Goal: Information Seeking & Learning: Find specific fact

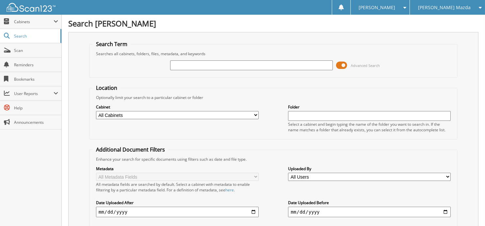
click at [182, 64] on input "text" at bounding box center [251, 65] width 163 height 10
click at [214, 67] on input "text" at bounding box center [251, 65] width 163 height 10
type input "34198"
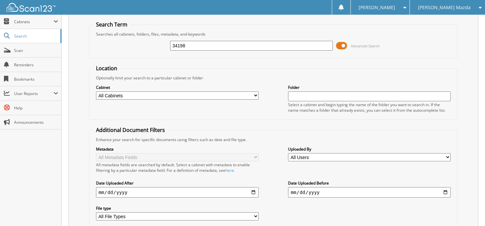
scroll to position [46, 0]
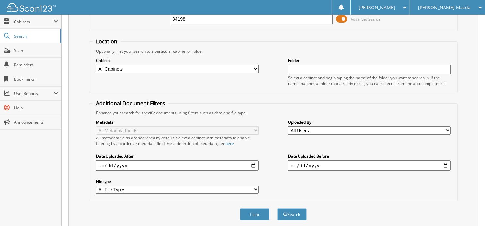
click at [190, 69] on select "All Cabinets PARTS REPAIR ORDERS VIP Needs Filing" at bounding box center [177, 69] width 163 height 8
click at [87, 123] on div "Search Term Searches all cabinets, folders, files, metadata, and keywords 34198…" at bounding box center [273, 108] width 410 height 245
click at [21, 36] on span "Search" at bounding box center [35, 36] width 43 height 6
